Goal: Task Accomplishment & Management: Manage account settings

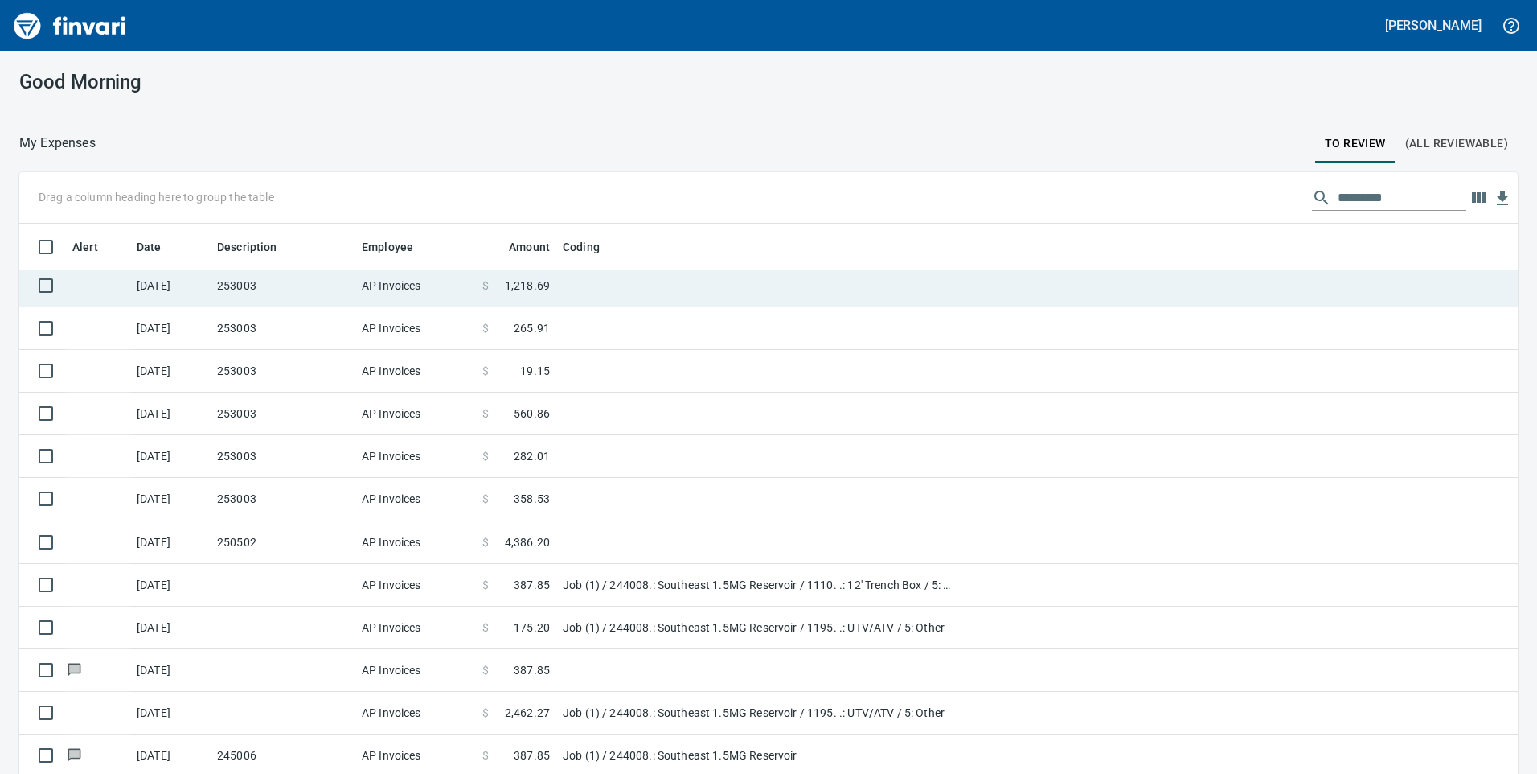
scroll to position [585, 1463]
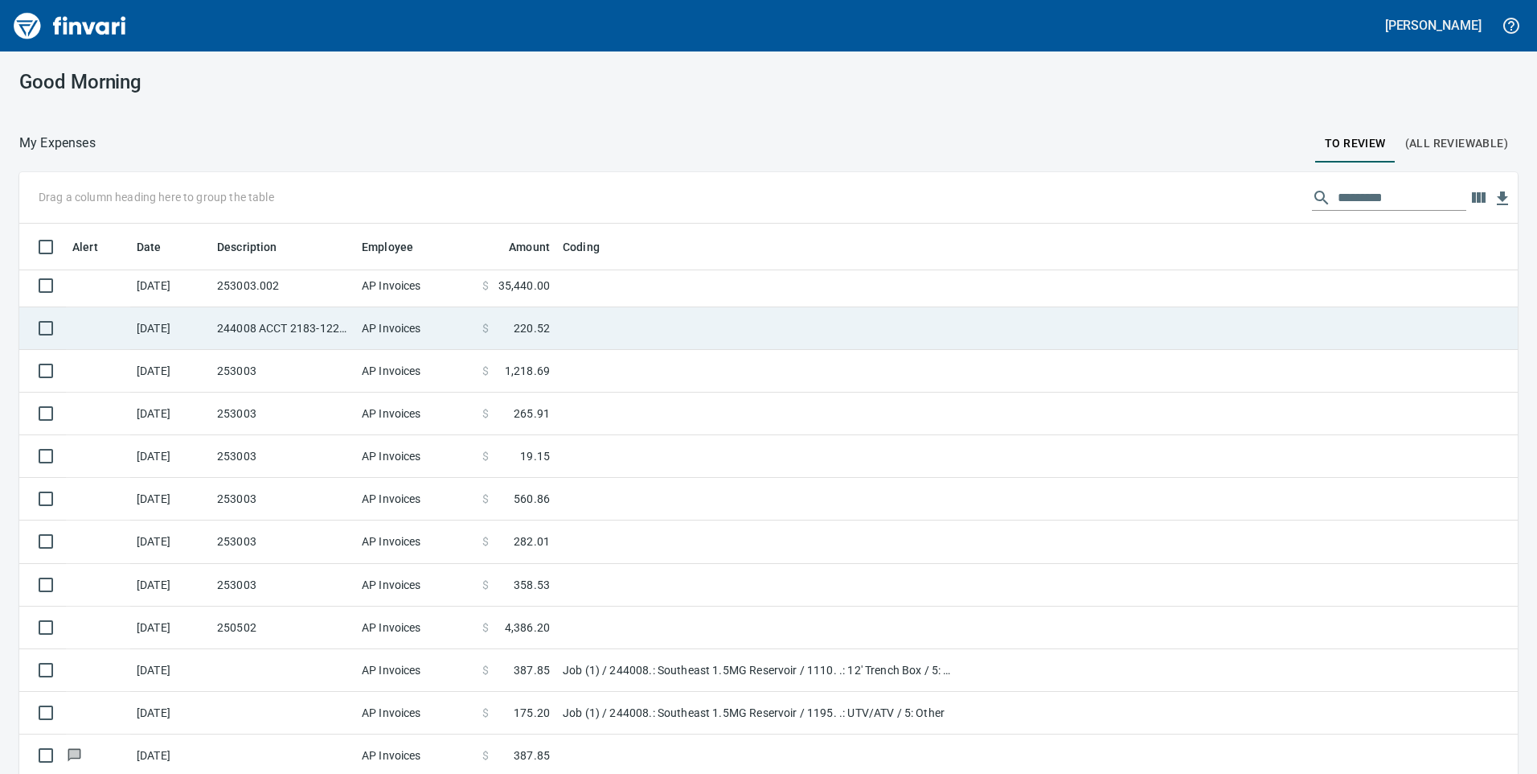
click at [326, 330] on td "244008 ACCT 2183-1225269" at bounding box center [283, 328] width 145 height 43
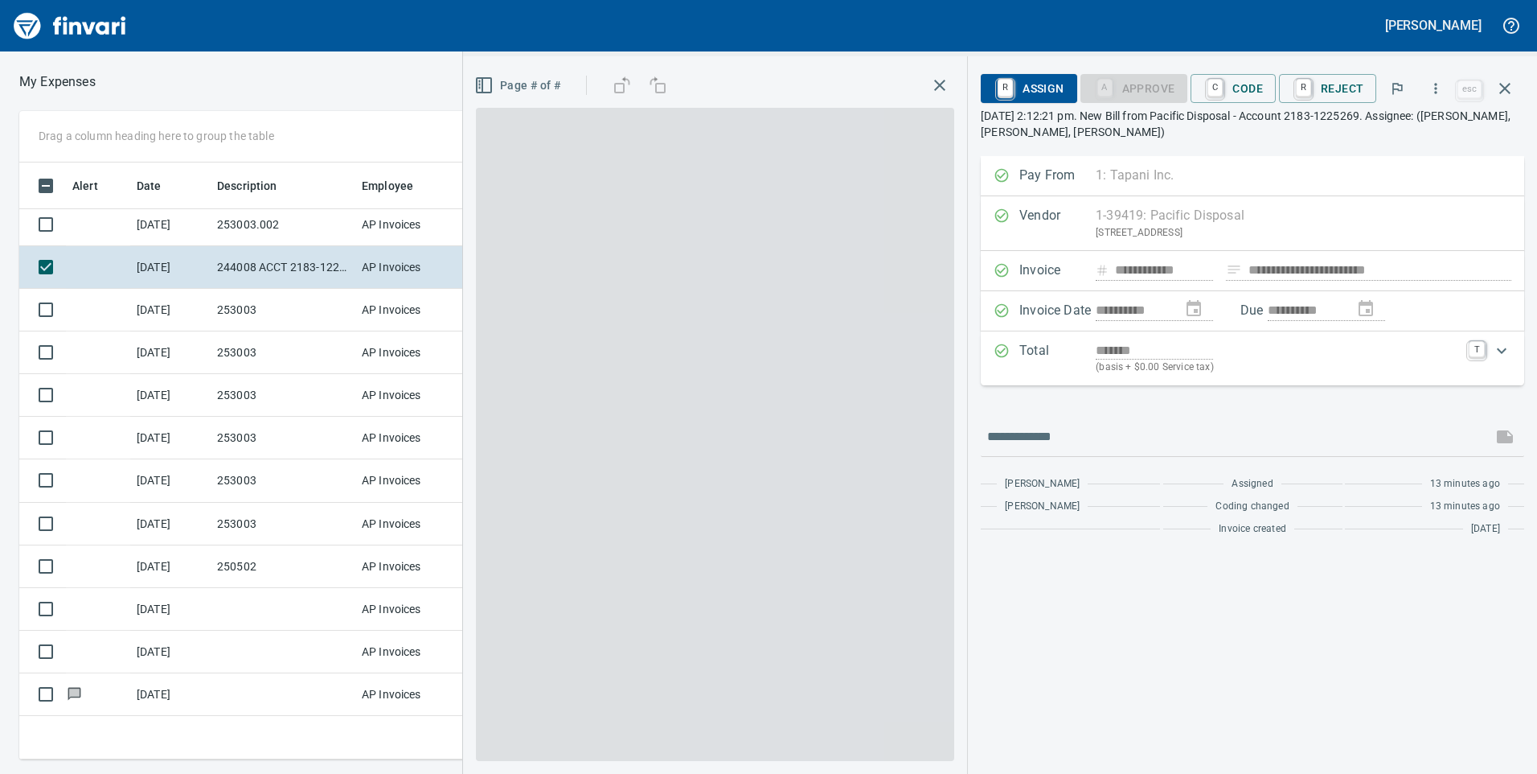
scroll to position [585, 1073]
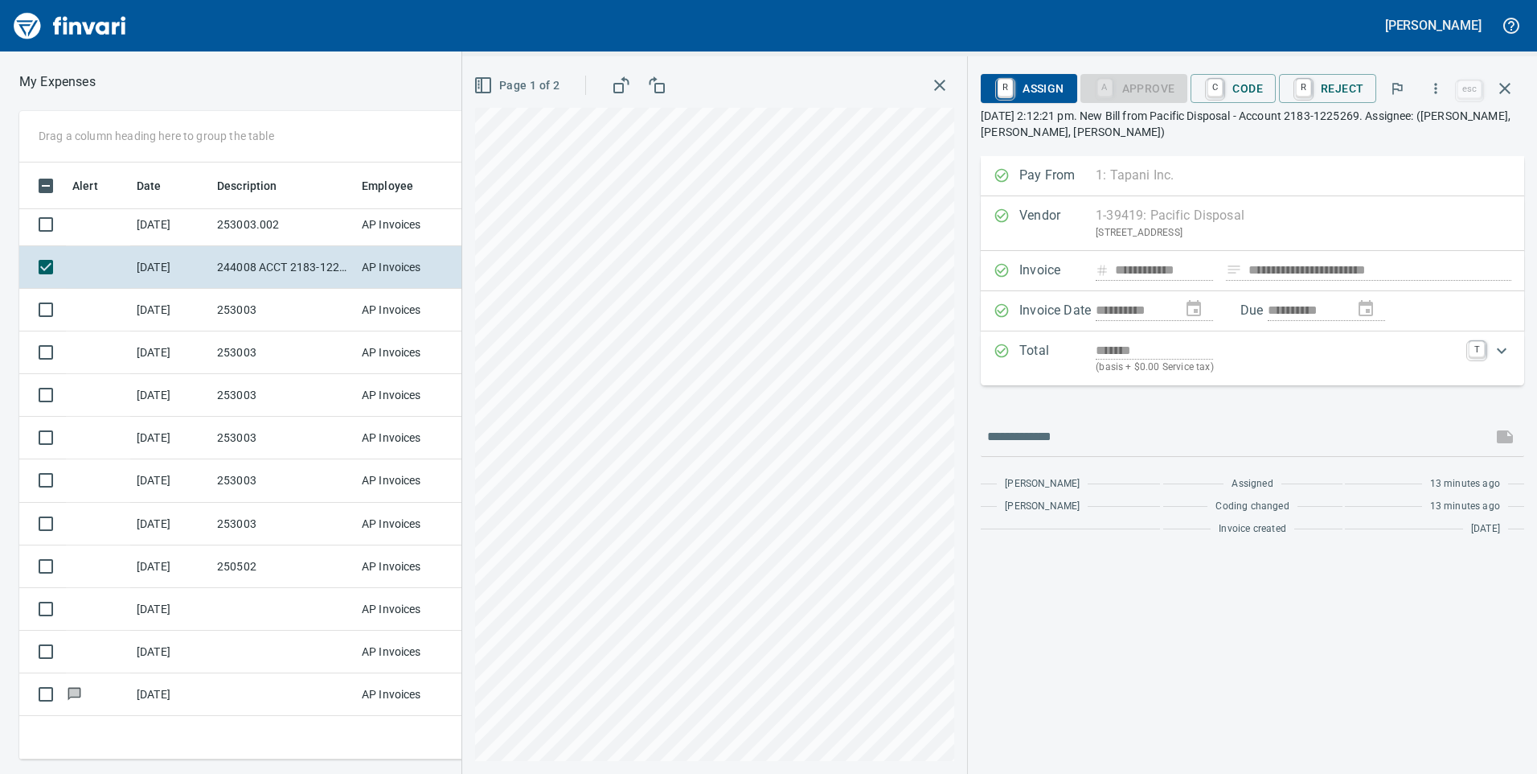
click at [1257, 115] on p "[DATE] 2:12:21 pm. New Bill from Pacific Disposal - Account 2183-1225269. Assig…" at bounding box center [1253, 124] width 544 height 32
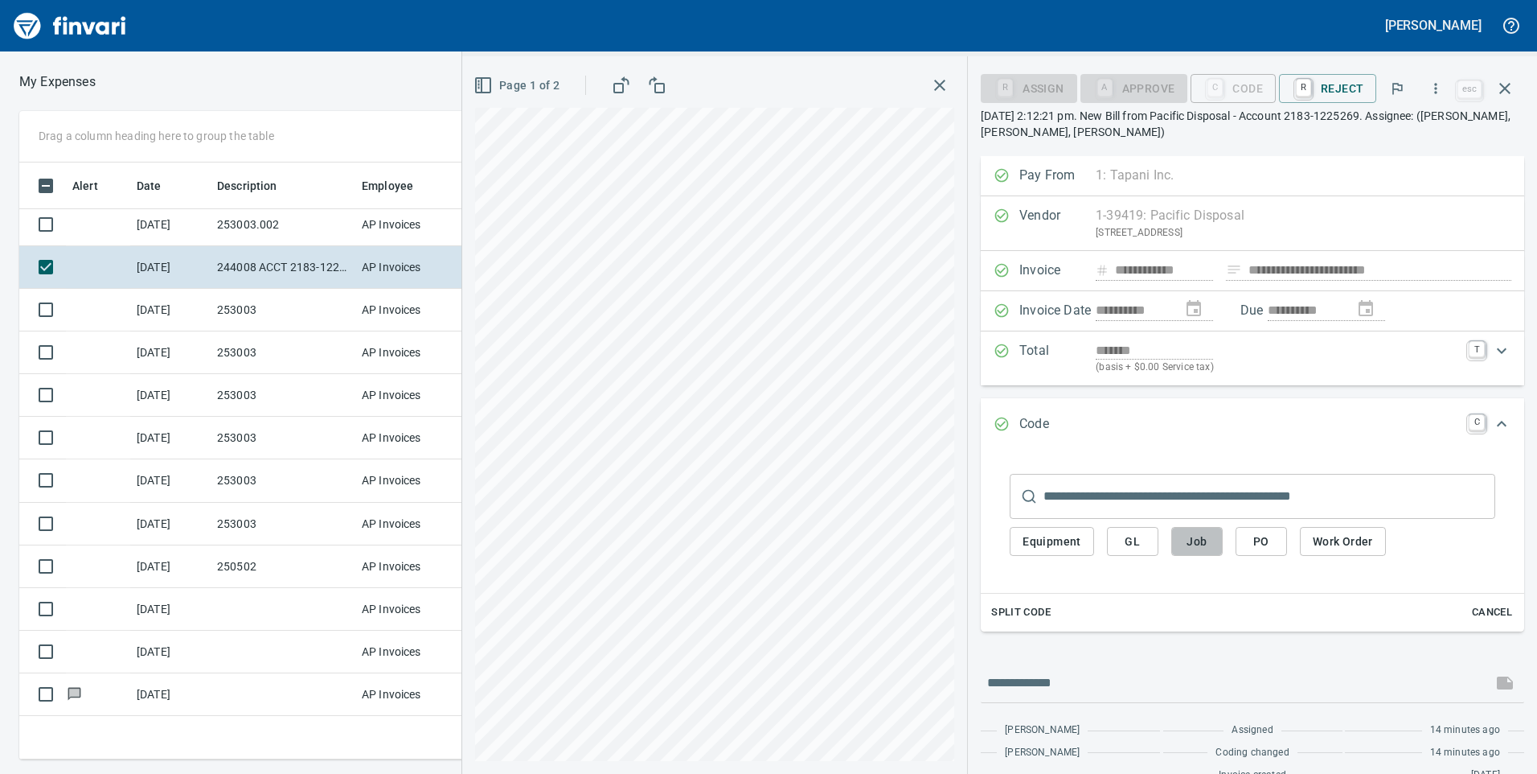
click at [1195, 543] on span "Job" at bounding box center [1197, 541] width 26 height 20
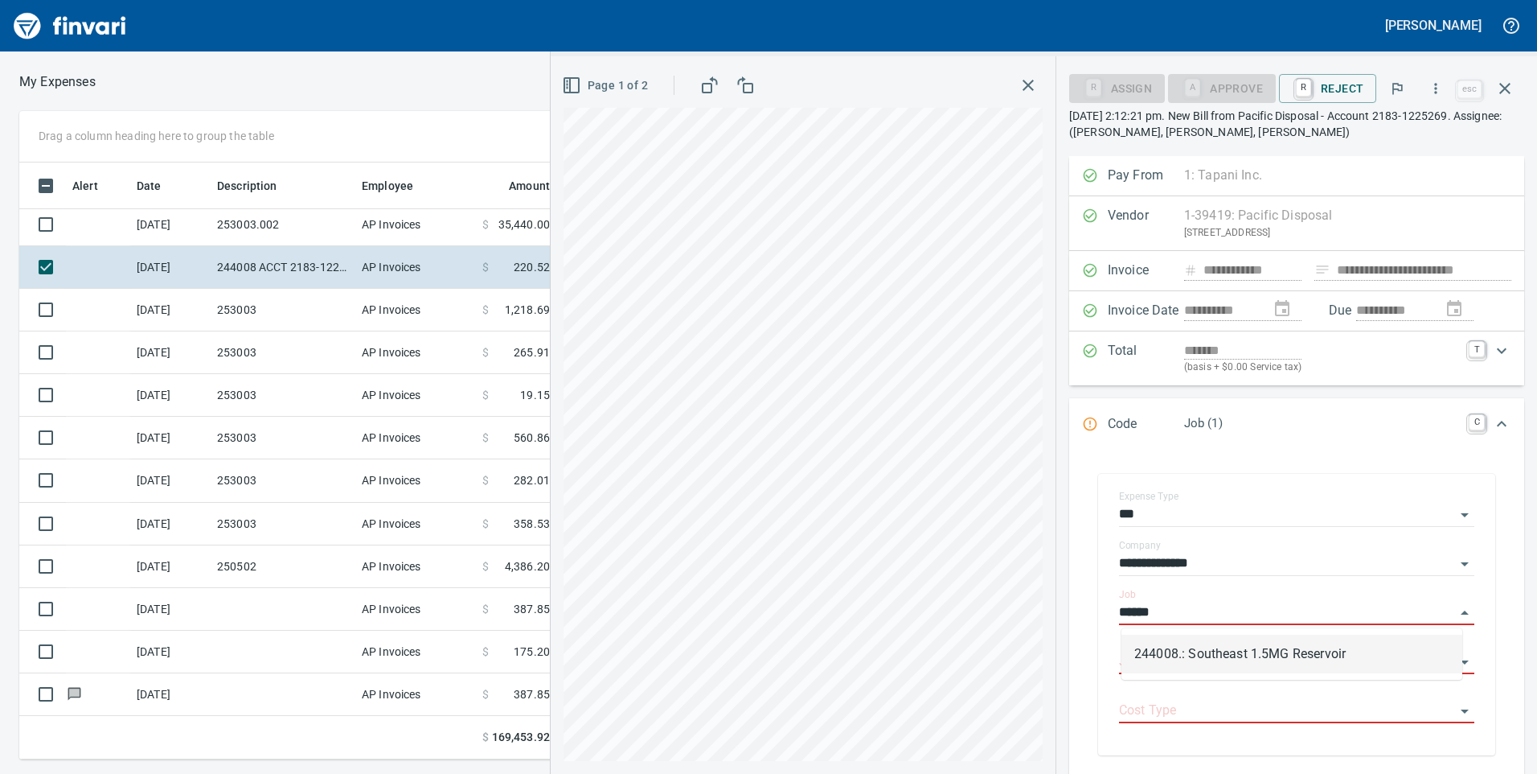
click at [1294, 651] on li "244008.: Southeast 1.5MG Reservoir" at bounding box center [1292, 653] width 341 height 39
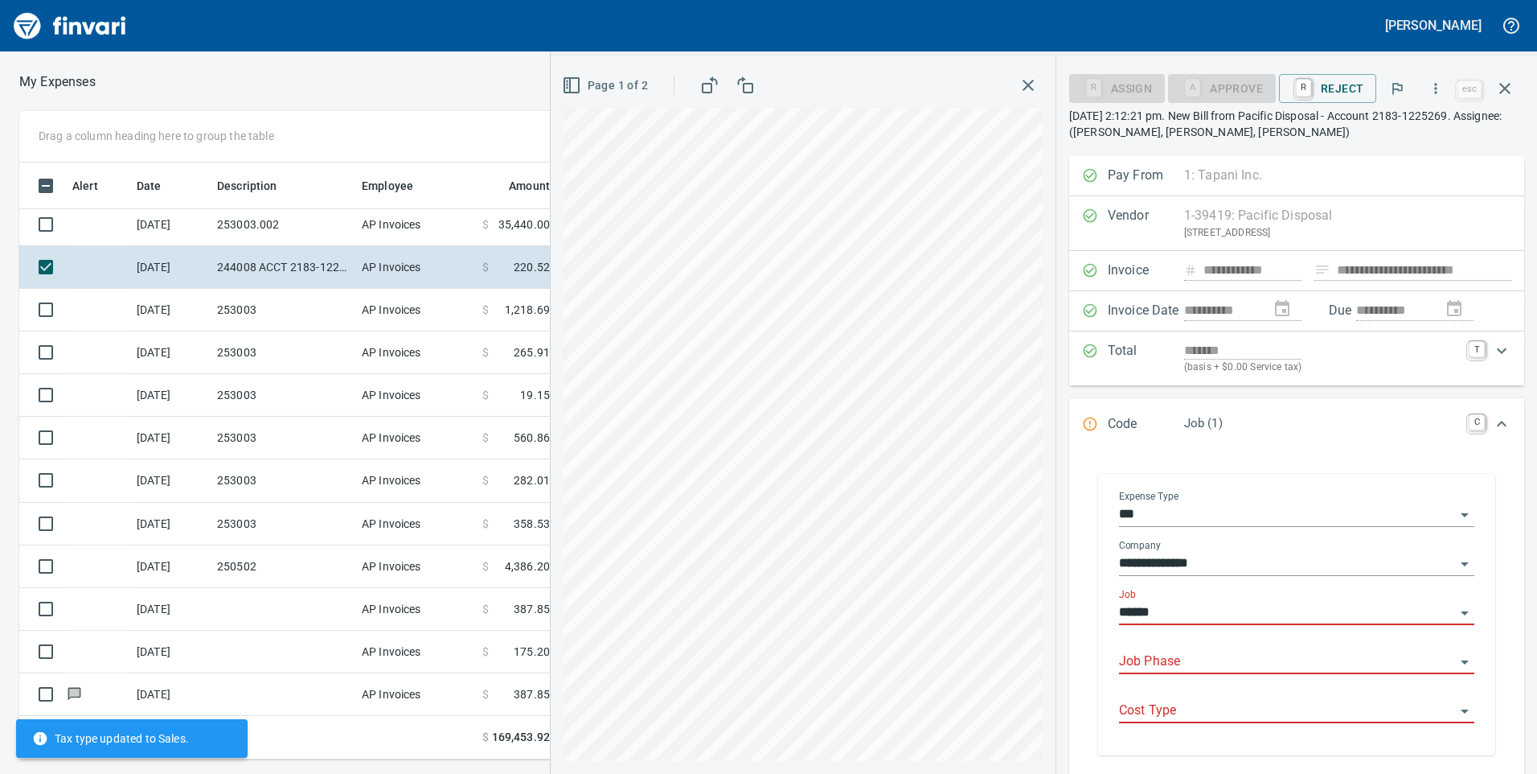
type input "**********"
click at [1250, 655] on input "Job Phase" at bounding box center [1287, 661] width 336 height 23
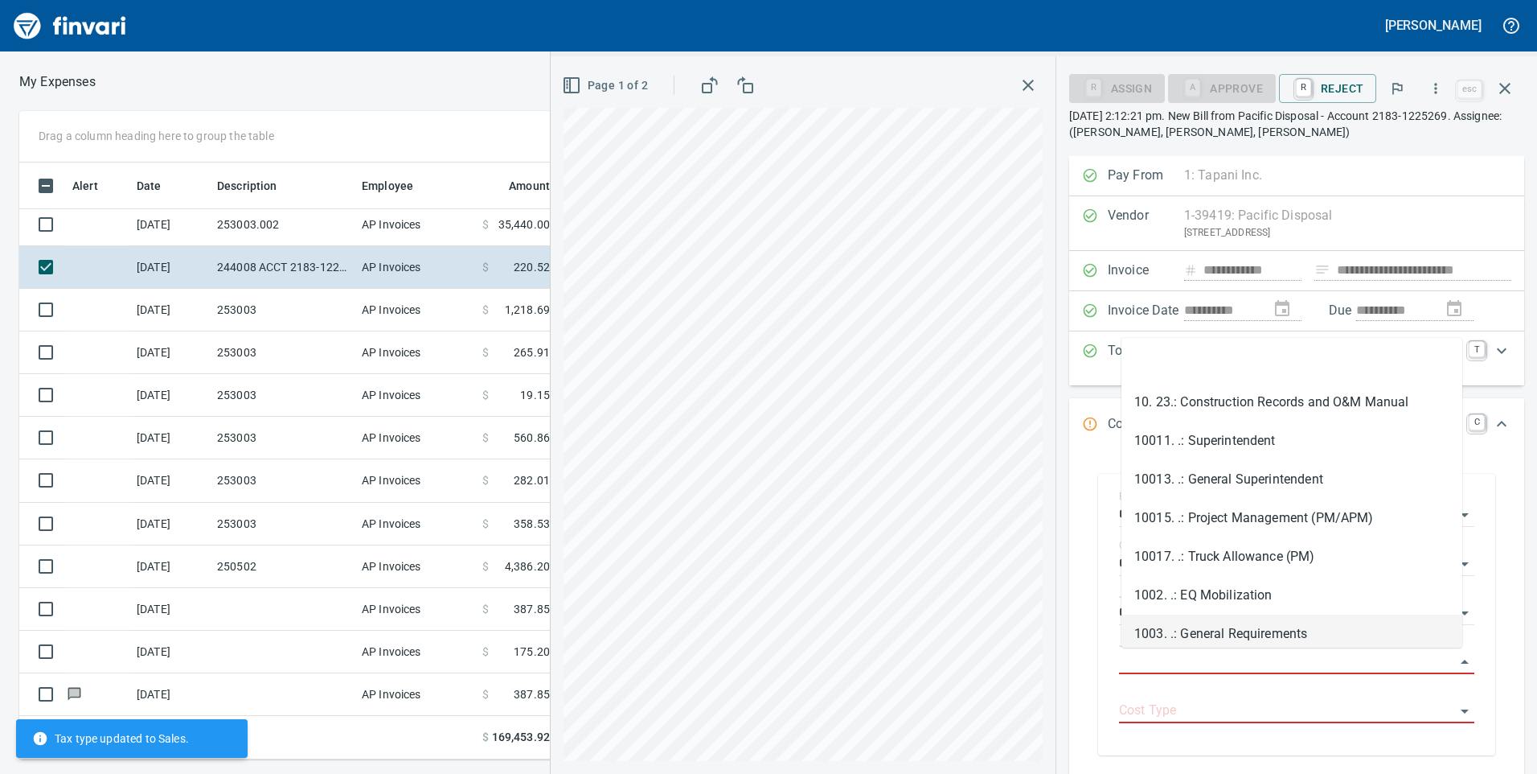
click at [1250, 634] on li "1003. .: General Requirements" at bounding box center [1292, 633] width 341 height 39
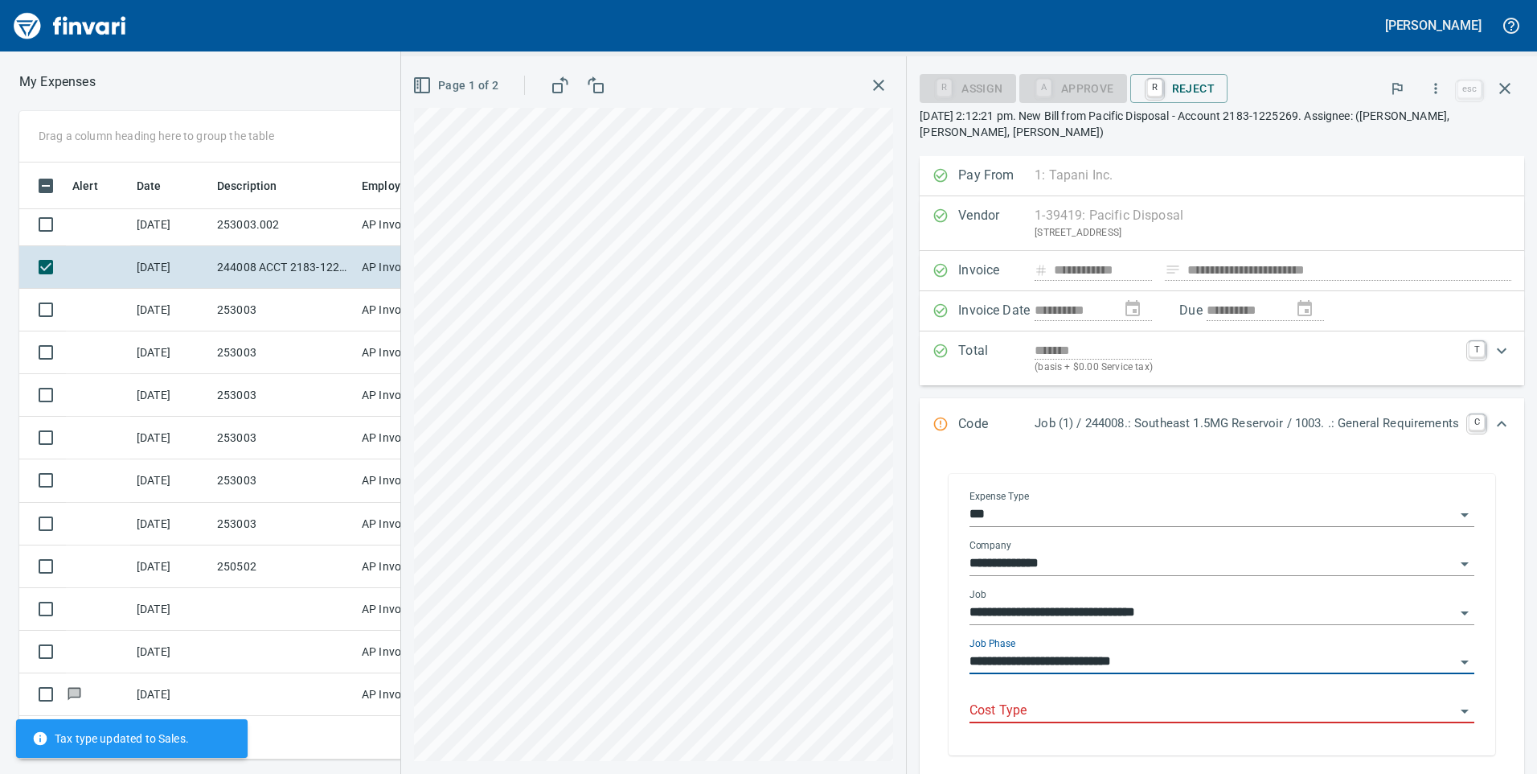
type input "**********"
click at [1198, 708] on input "Cost Type" at bounding box center [1213, 711] width 486 height 23
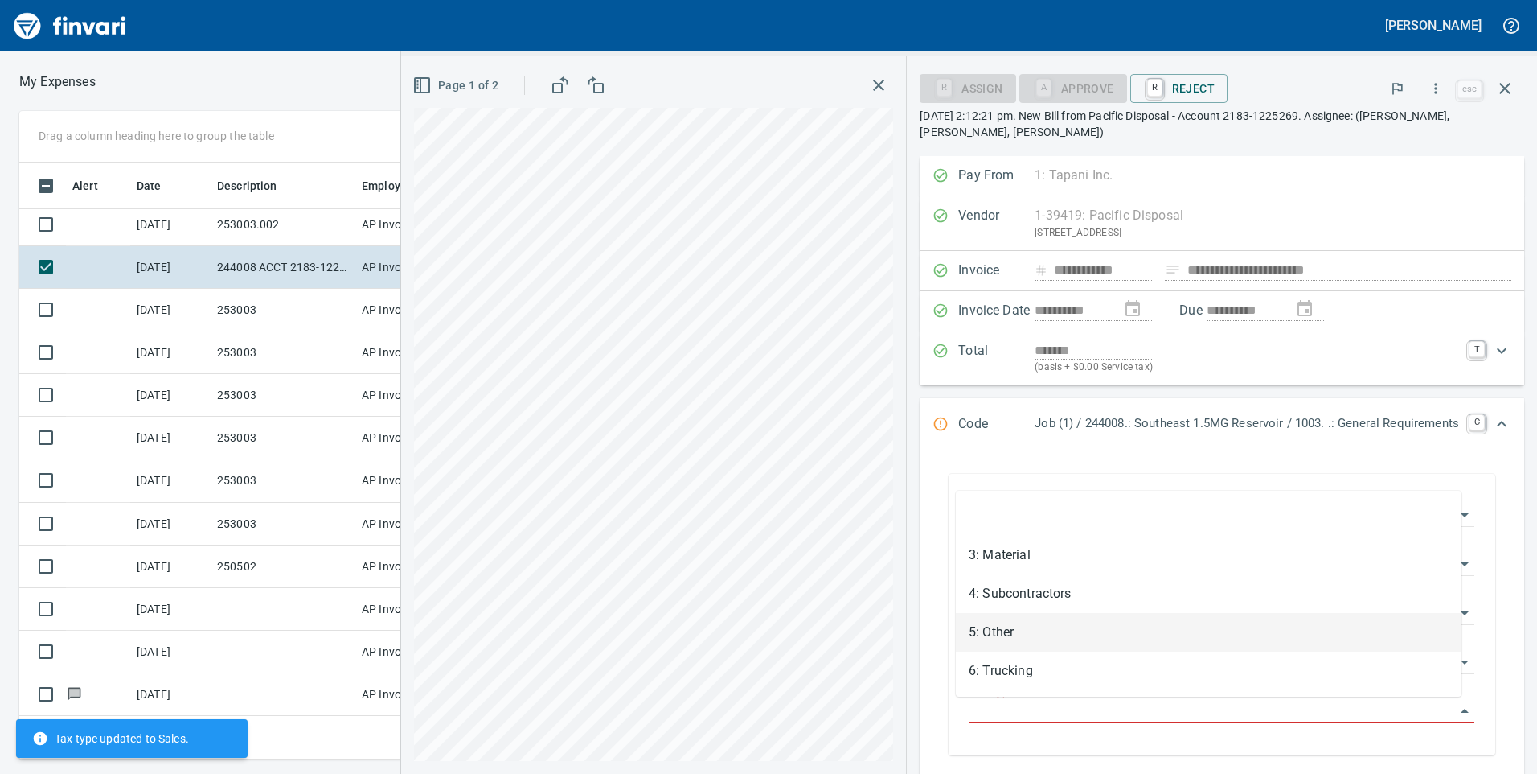
click at [1016, 630] on li "5: Other" at bounding box center [1209, 632] width 506 height 39
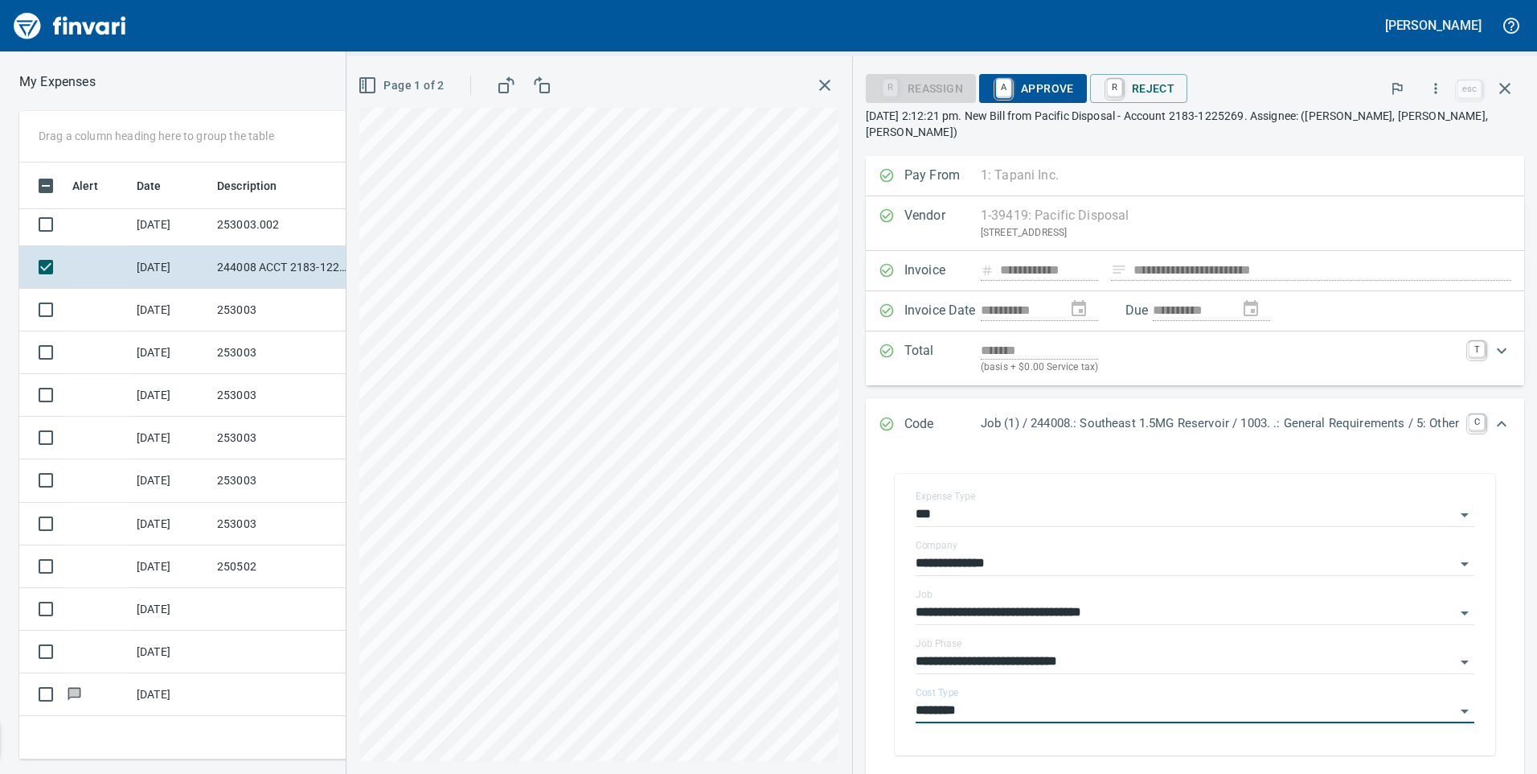
type input "********"
click at [1159, 117] on p "[DATE] 2:12:21 pm. New Bill from Pacific Disposal - Account 2183-1225269. Assig…" at bounding box center [1195, 124] width 659 height 32
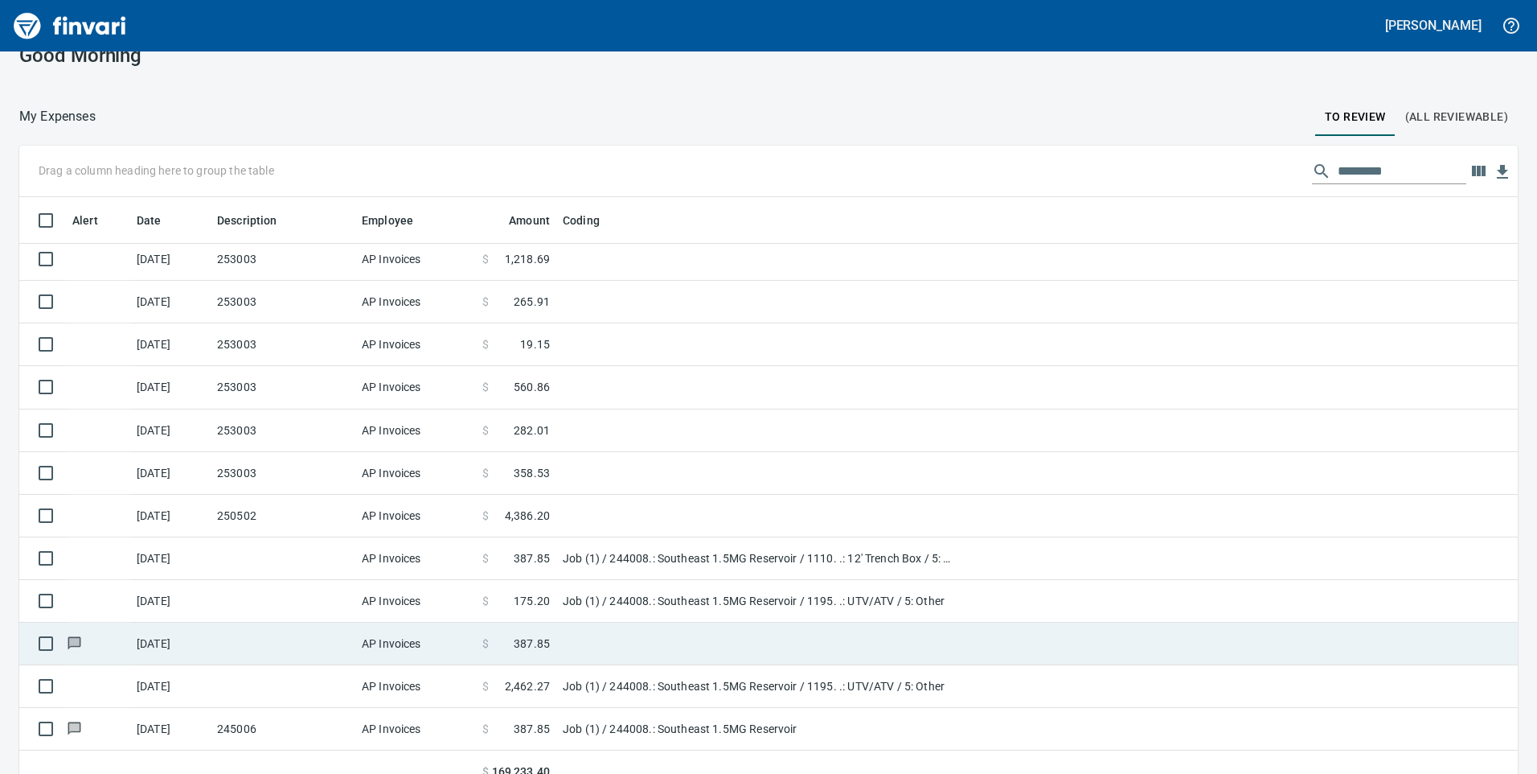
scroll to position [47, 0]
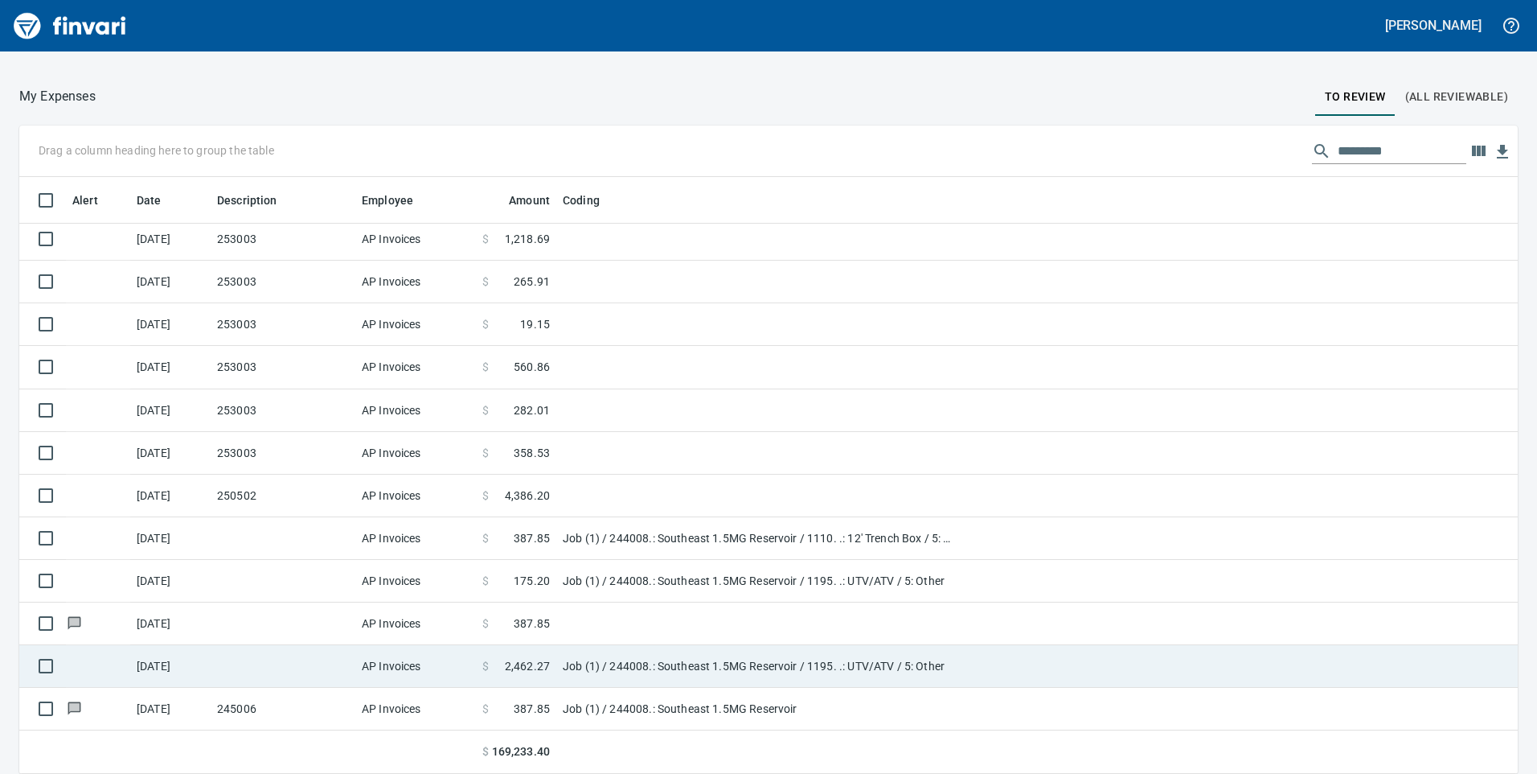
click at [638, 674] on td "Job (1) / 244008.: Southeast 1.5MG Reservoir / 1195. .: UTV/ATV / 5: Other" at bounding box center [757, 666] width 402 height 43
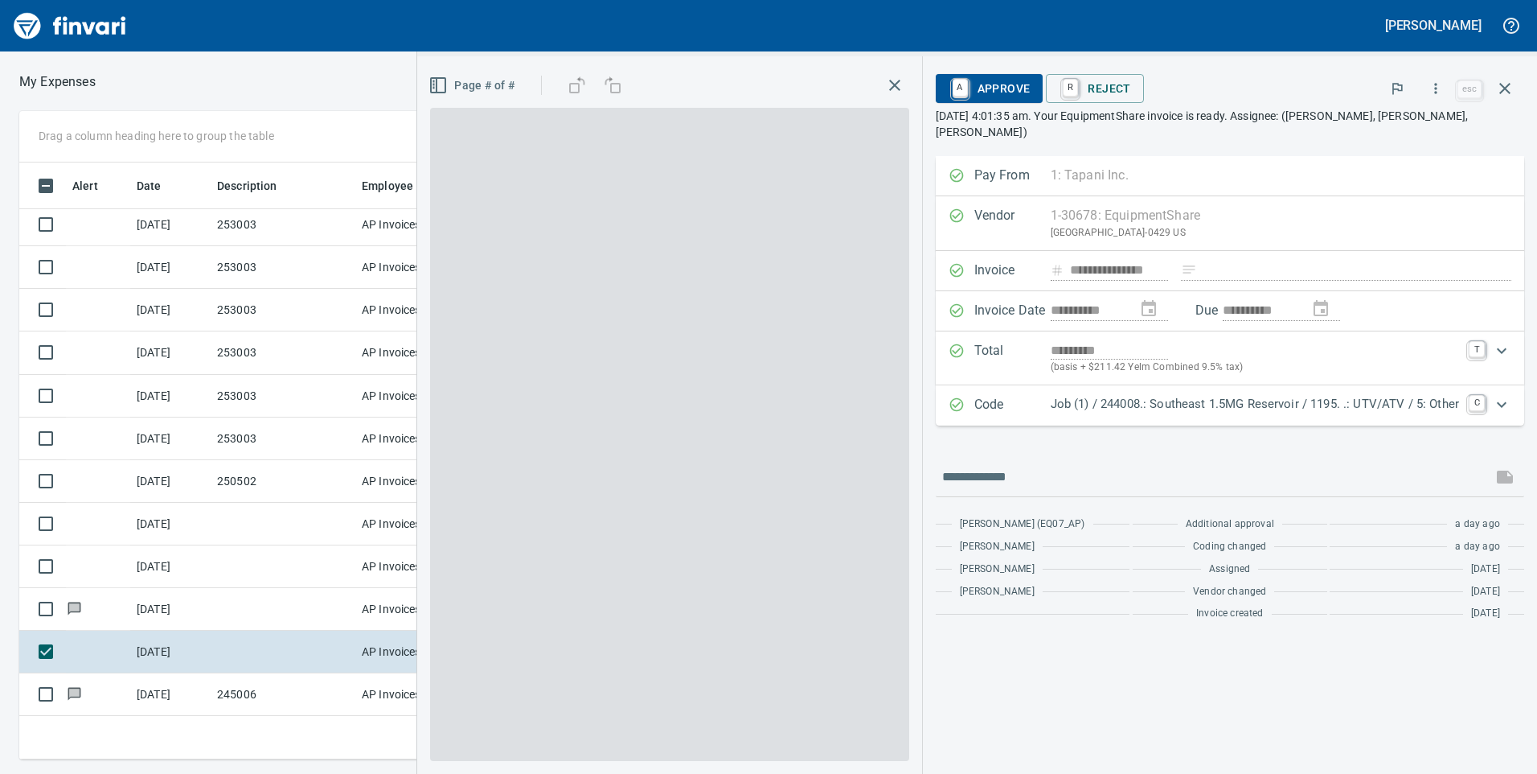
scroll to position [585, 1073]
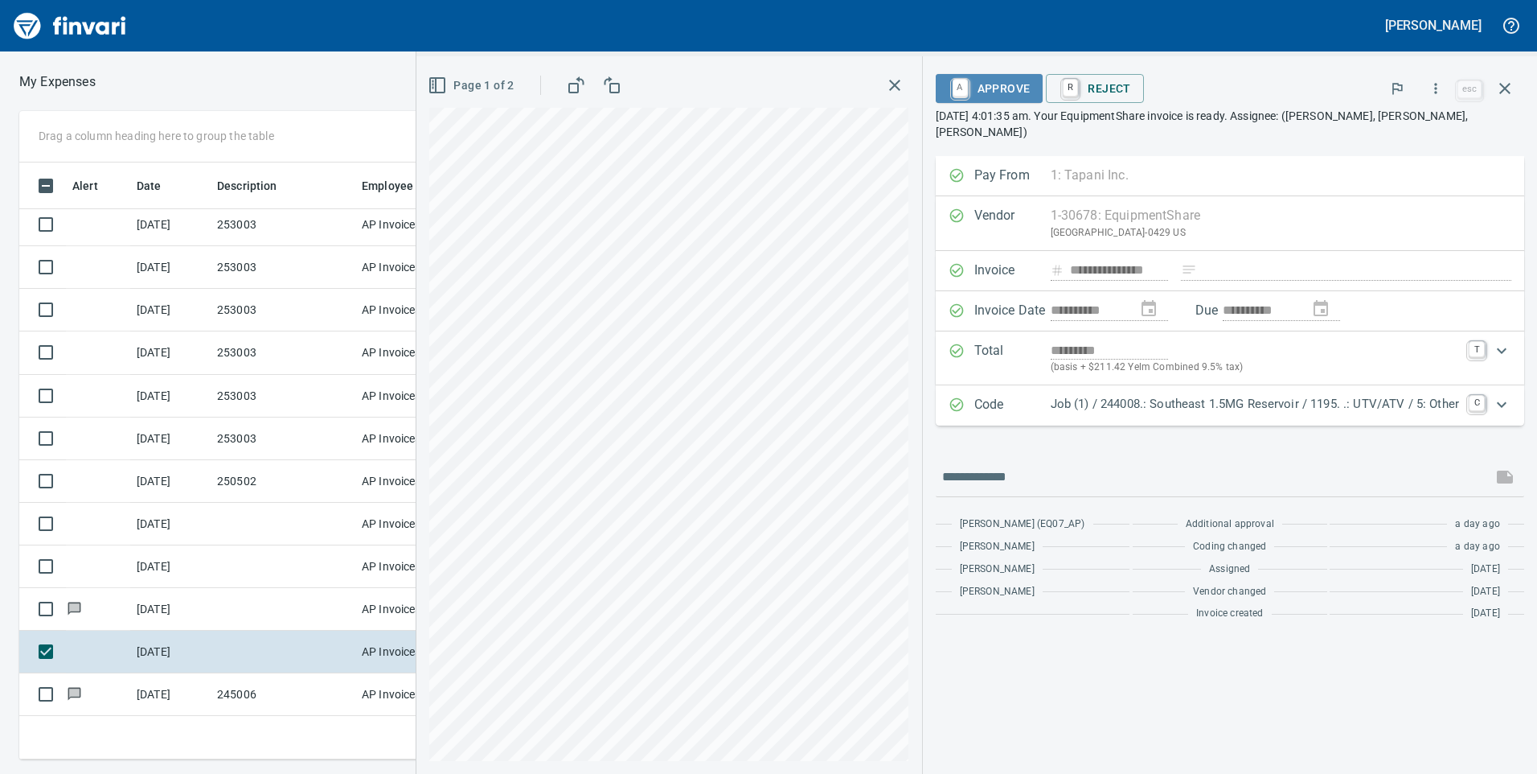
click at [991, 92] on span "A Approve" at bounding box center [990, 88] width 82 height 27
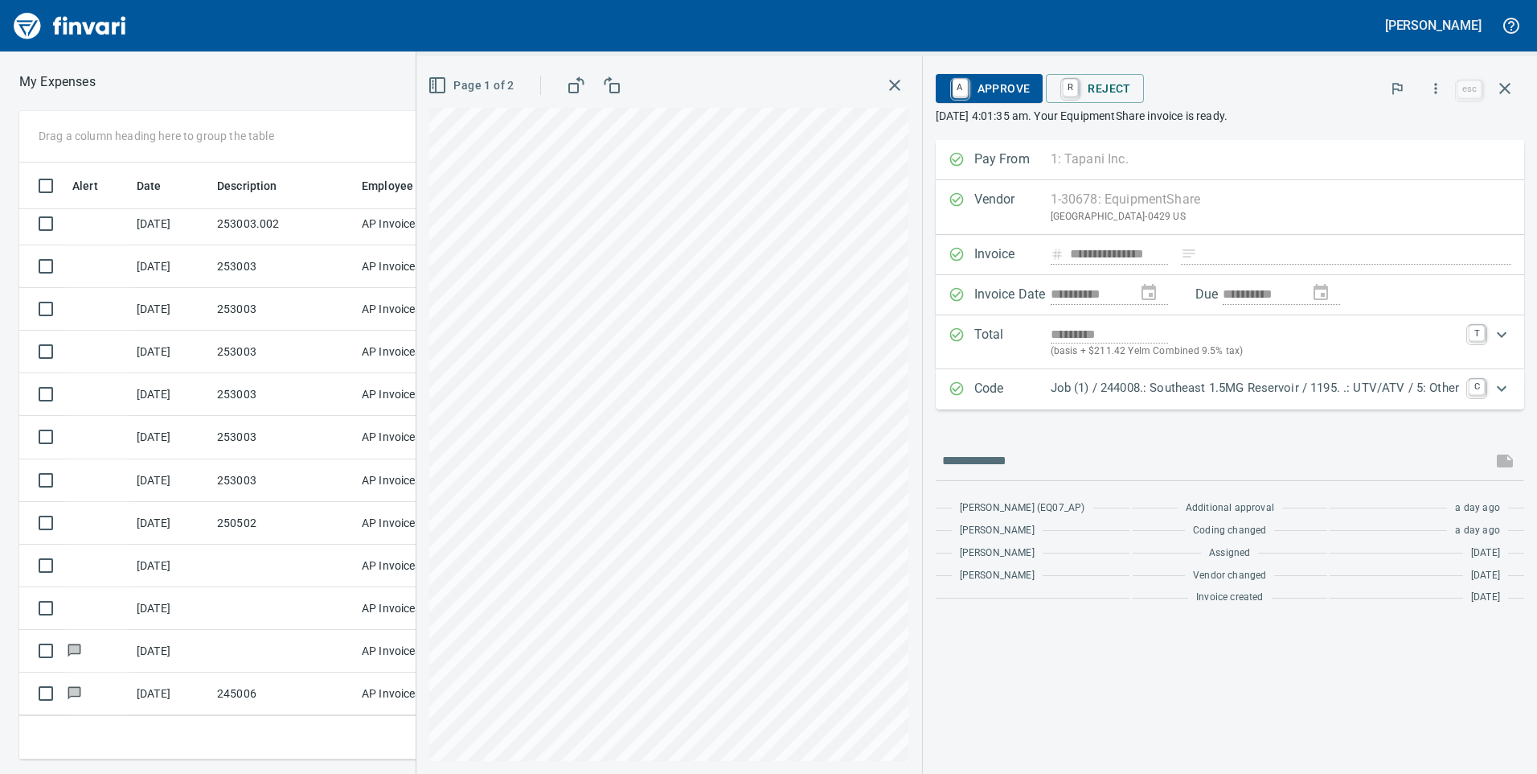
scroll to position [347, 0]
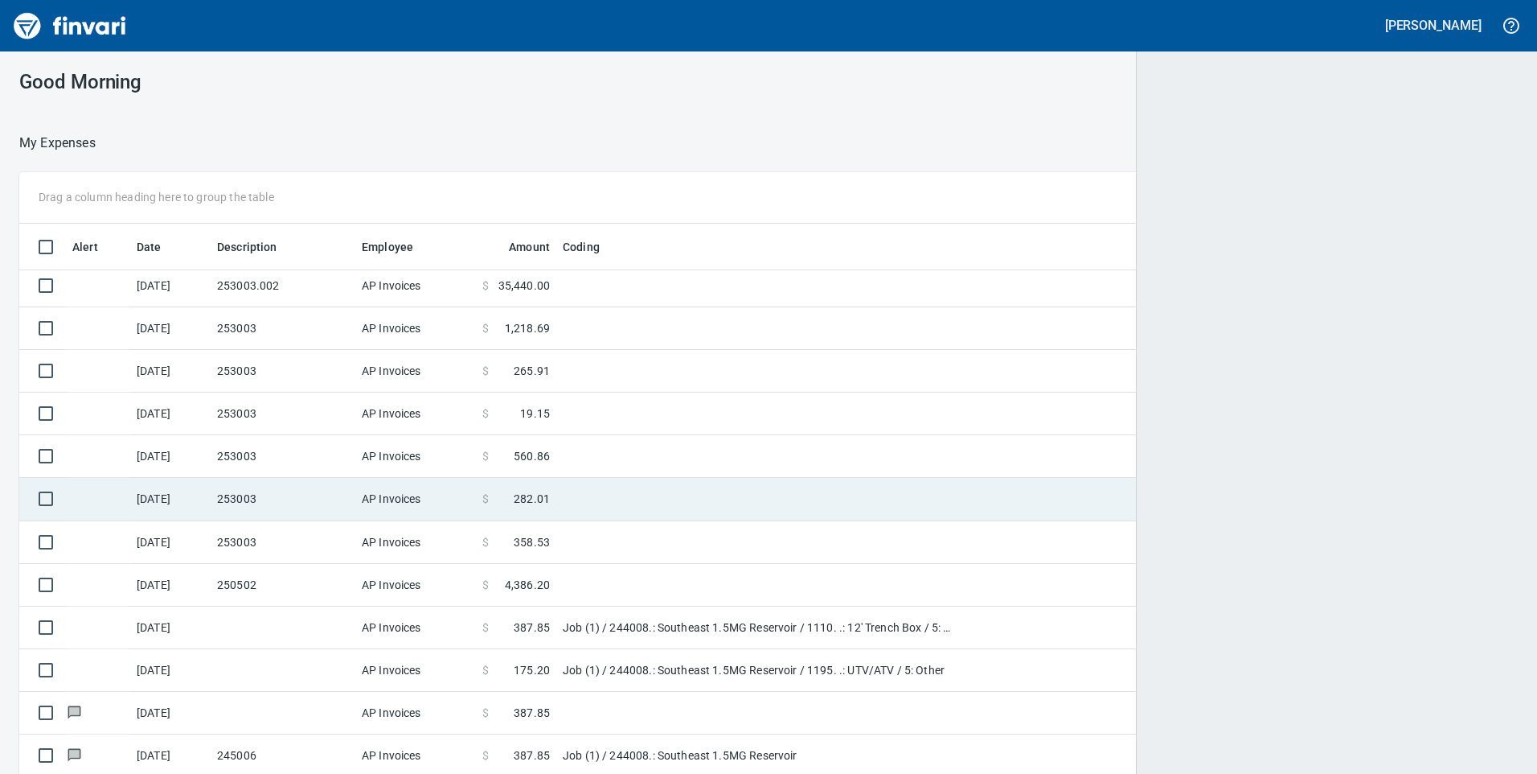
scroll to position [585, 1460]
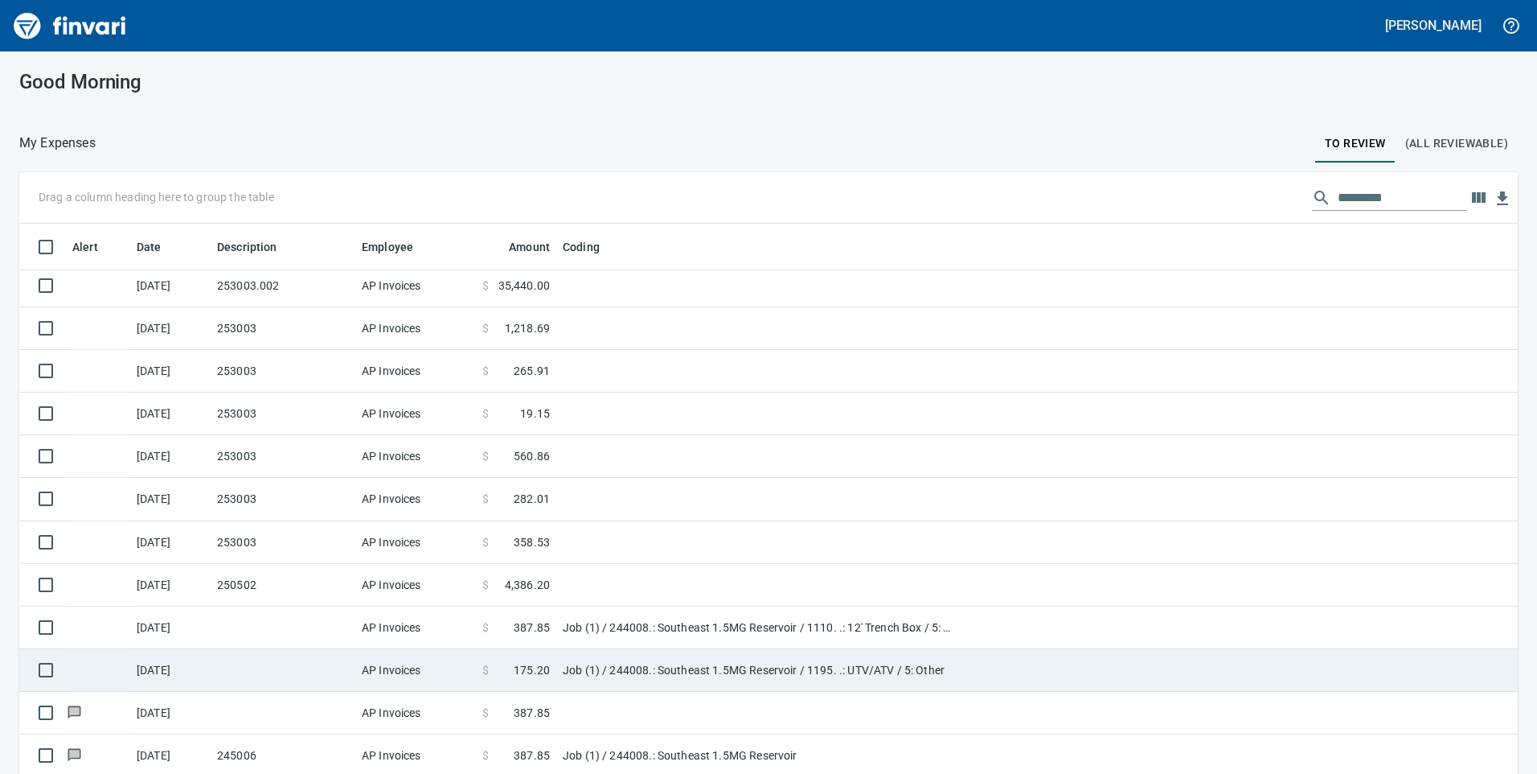
click at [661, 671] on td "Job (1) / 244008.: Southeast 1.5MG Reservoir / 1195. .: UTV/ATV / 5: Other" at bounding box center [757, 670] width 402 height 43
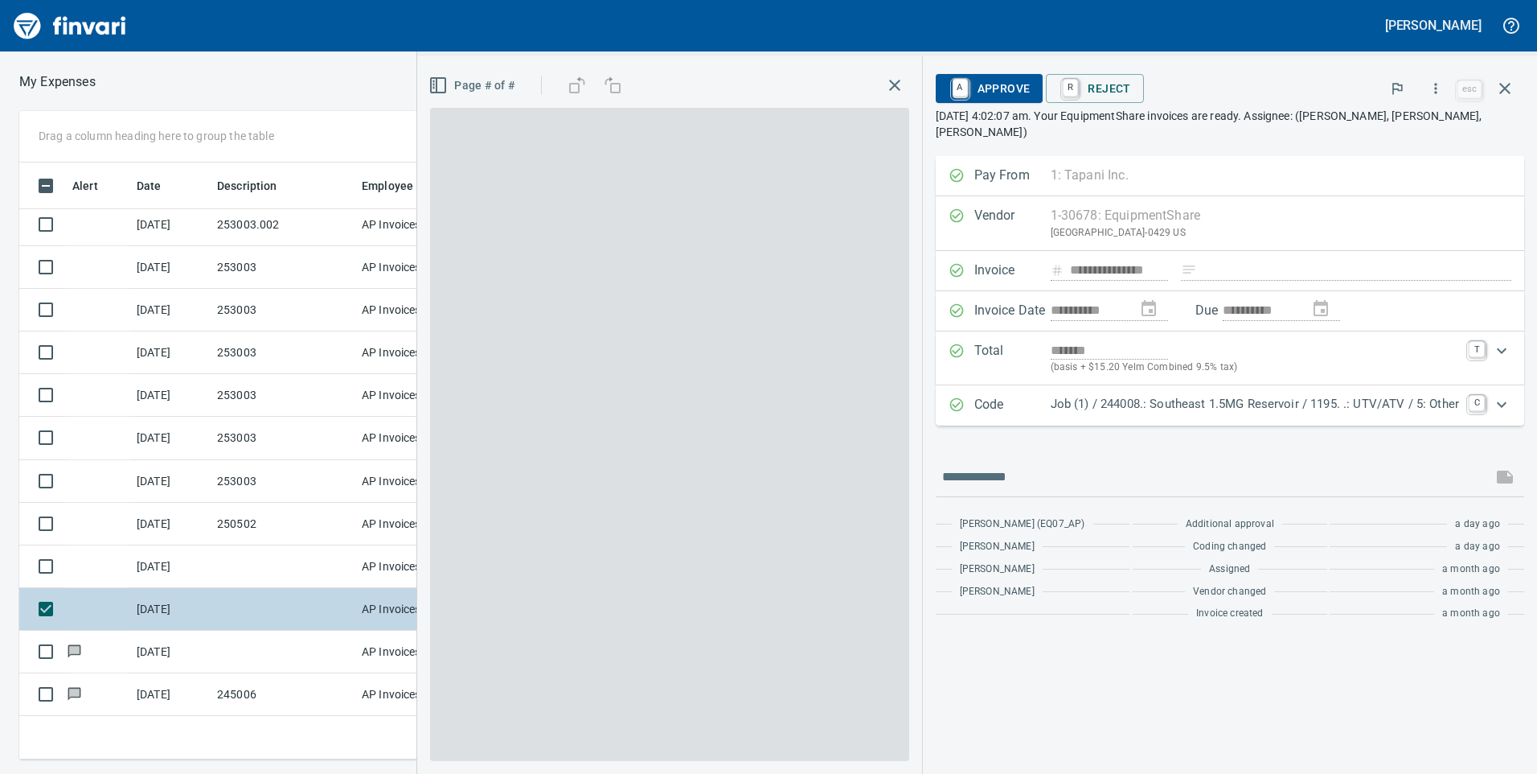
scroll to position [585, 1073]
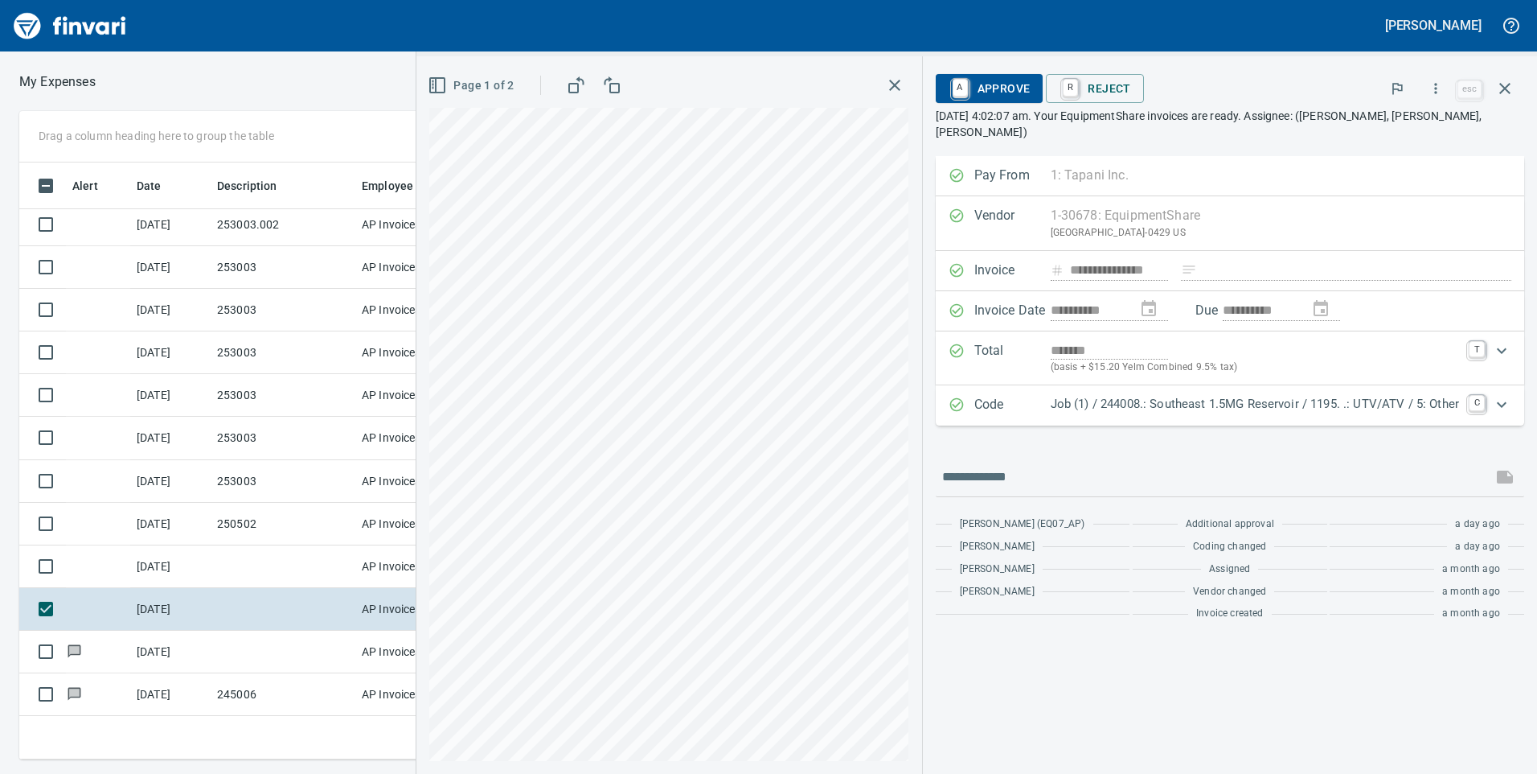
click at [981, 88] on span "A Approve" at bounding box center [990, 88] width 82 height 27
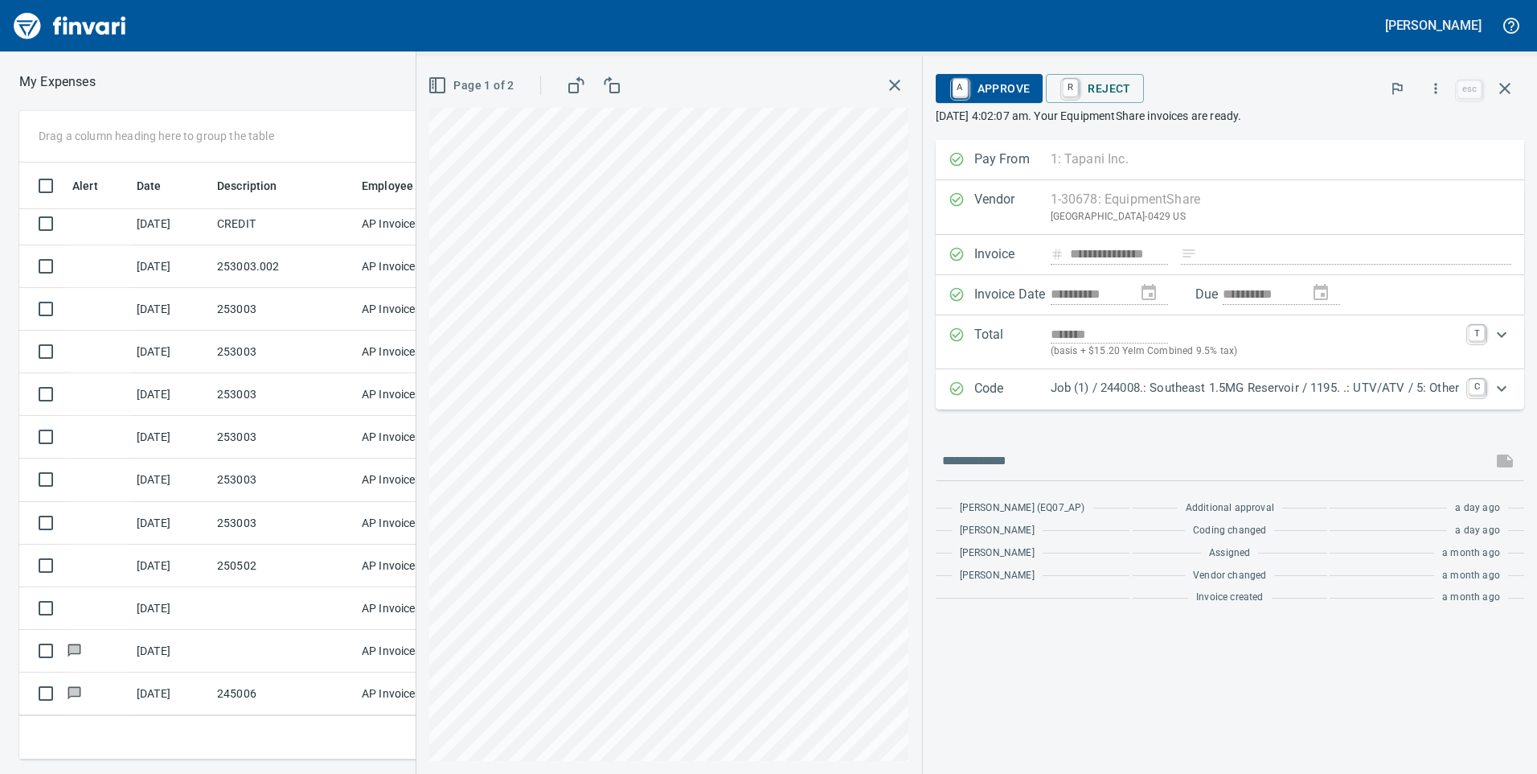
scroll to position [304, 0]
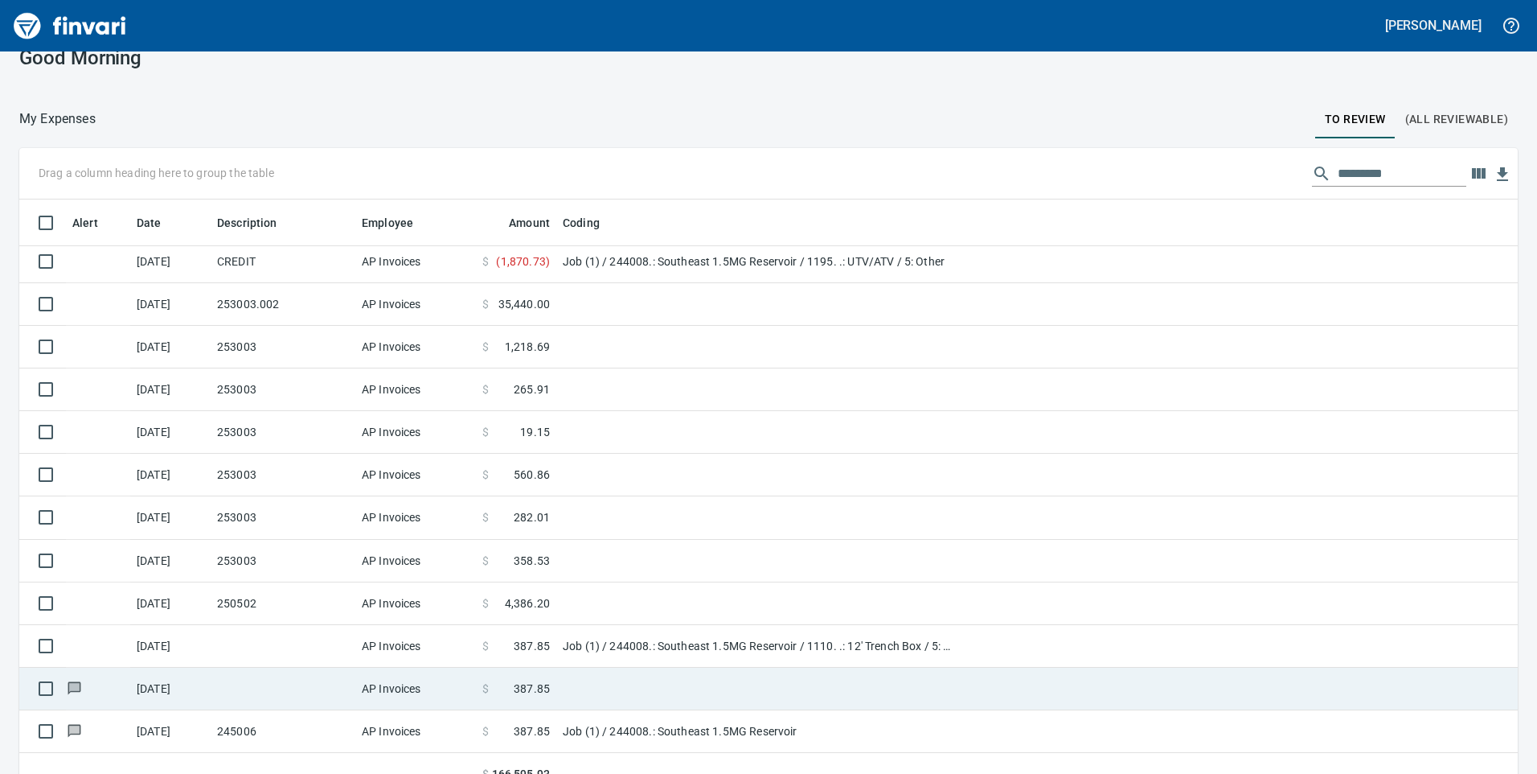
scroll to position [47, 0]
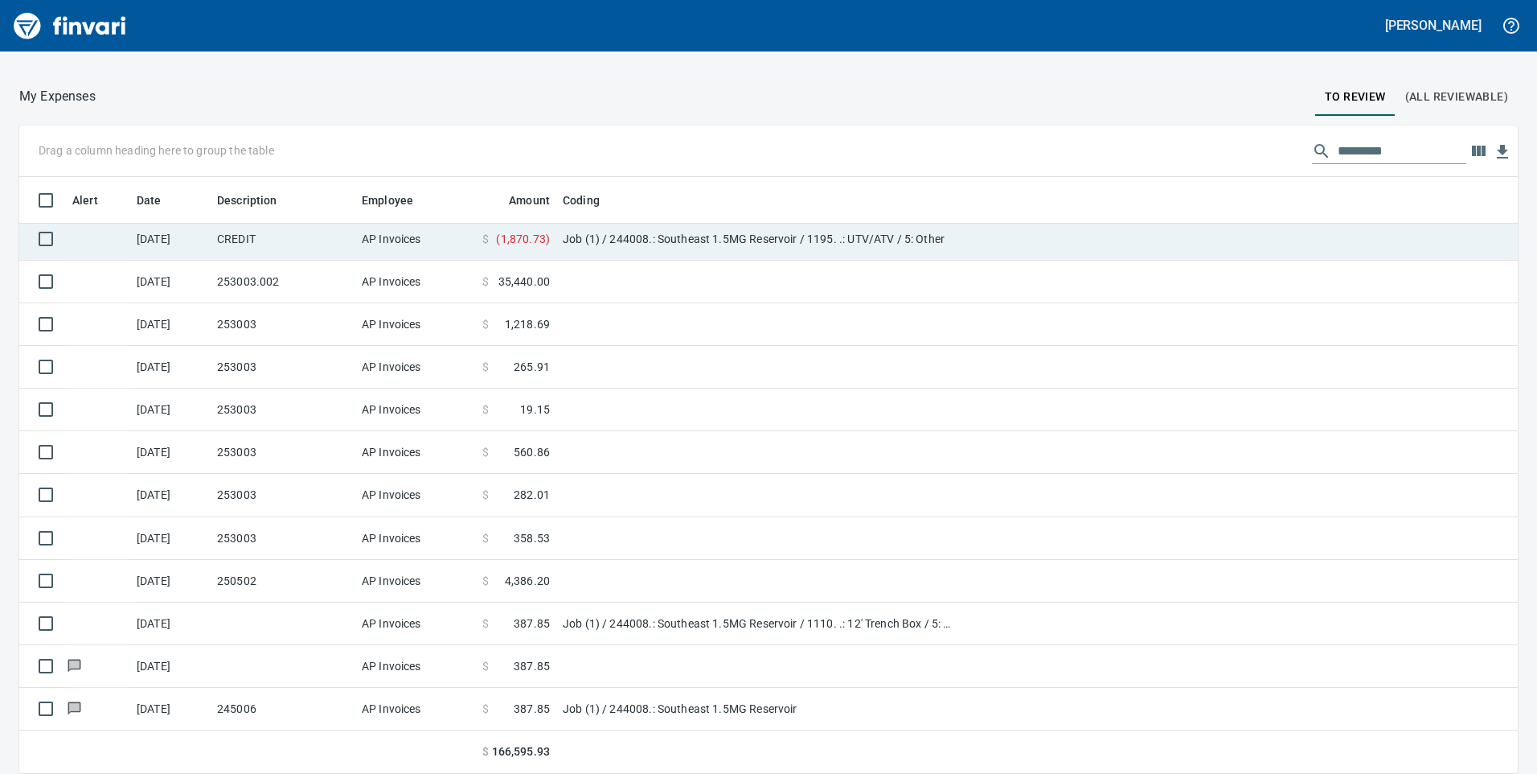
click at [607, 244] on td "Job (1) / 244008.: Southeast 1.5MG Reservoir / 1195. .: UTV/ATV / 5: Other" at bounding box center [757, 239] width 402 height 43
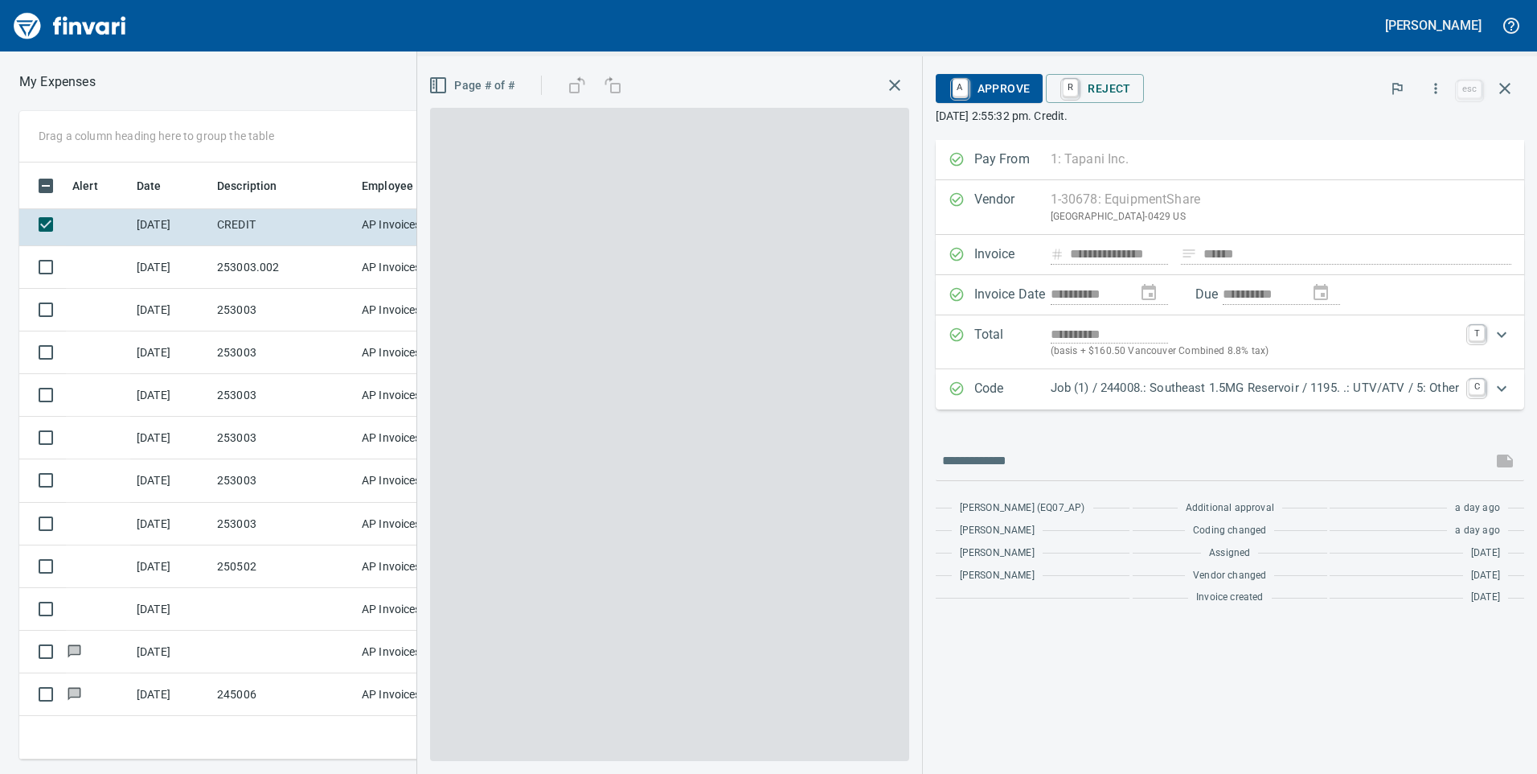
scroll to position [585, 1073]
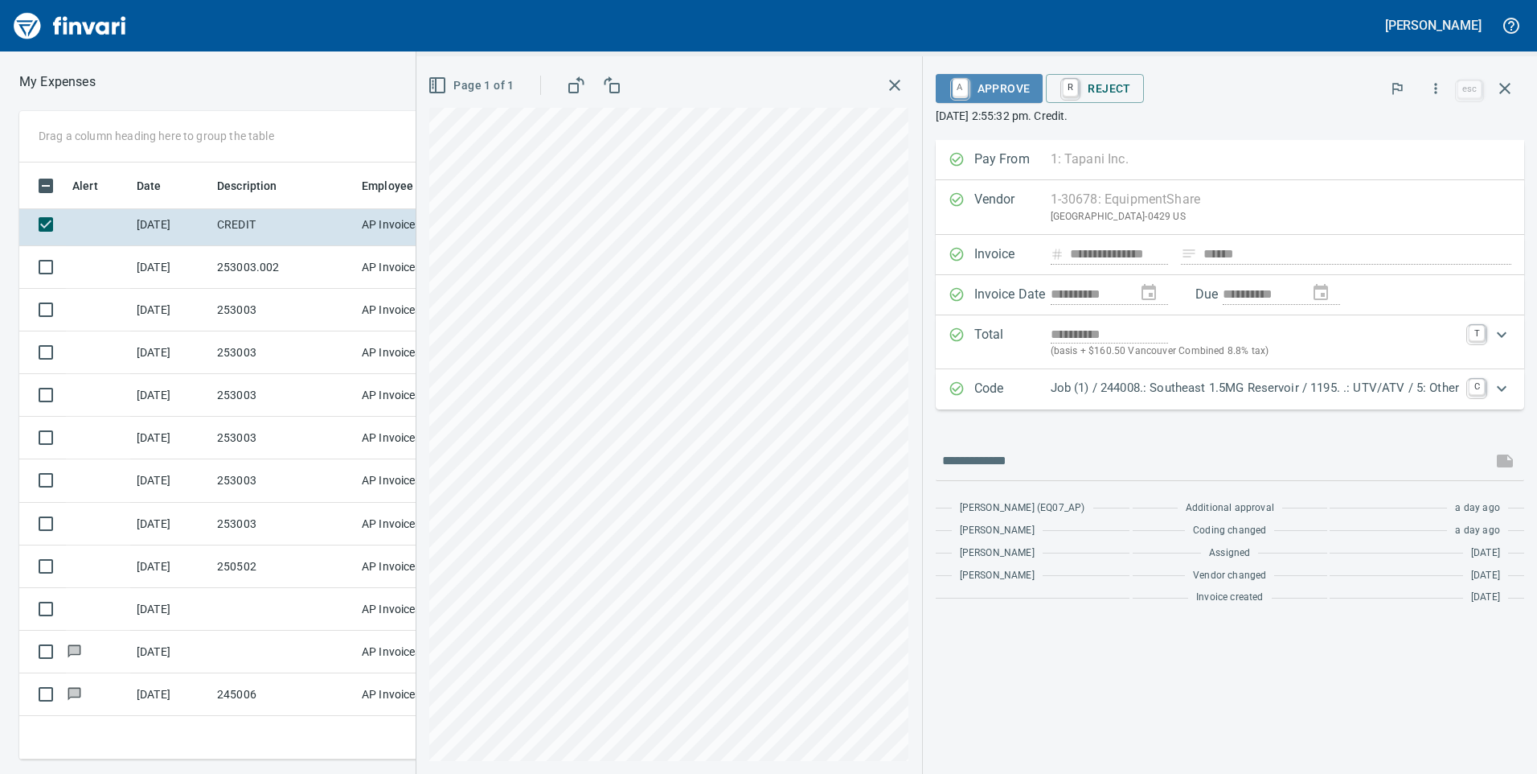
click at [983, 93] on span "A Approve" at bounding box center [990, 88] width 82 height 27
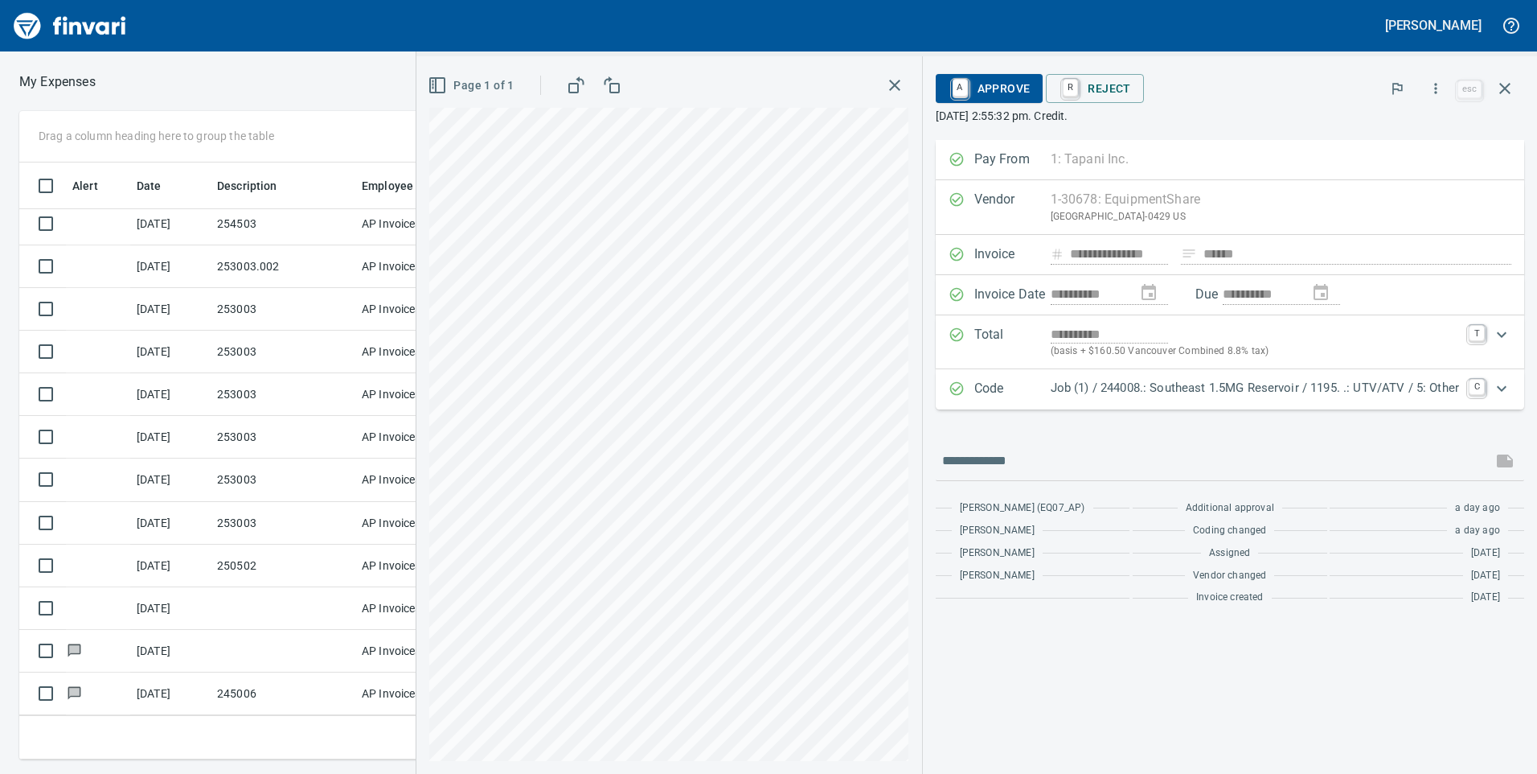
scroll to position [261, 0]
